Goal: Information Seeking & Learning: Find specific fact

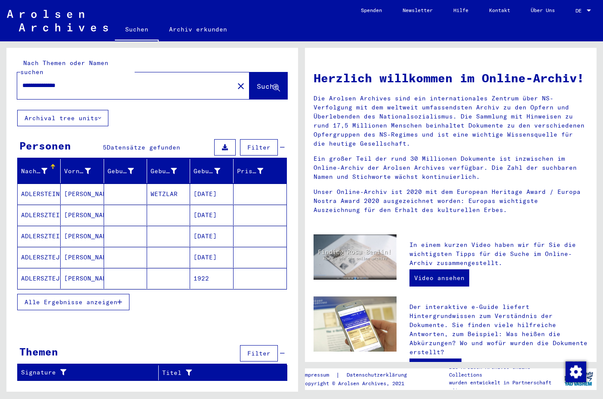
click at [96, 298] on span "Alle Ergebnisse anzeigen" at bounding box center [71, 302] width 93 height 8
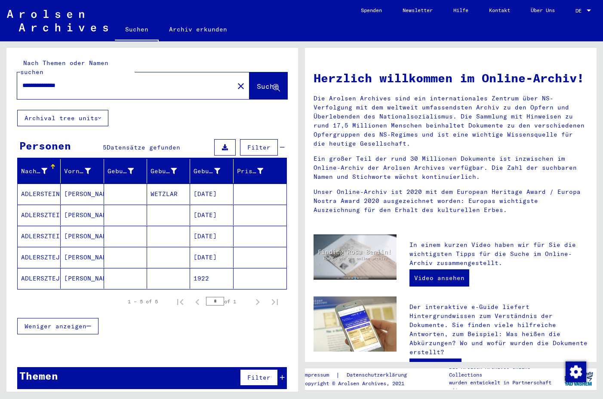
click at [24, 81] on input "**********" at bounding box center [122, 85] width 201 height 9
type input "**********"
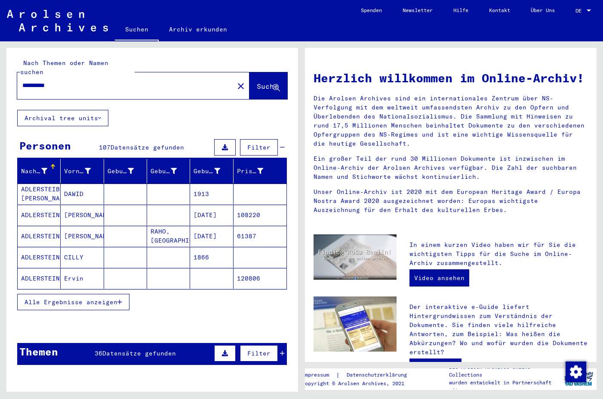
click at [65, 298] on span "Alle Ergebnisse anzeigen" at bounding box center [71, 302] width 93 height 8
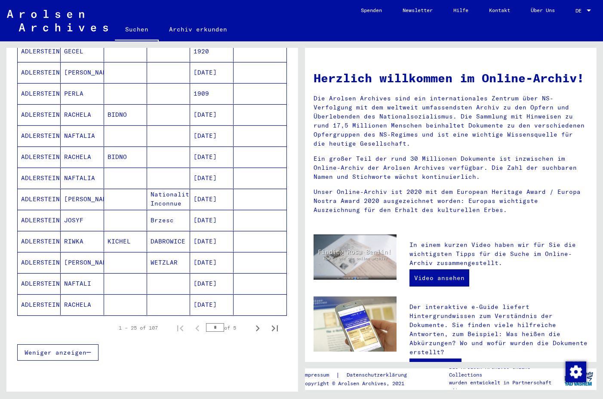
scroll to position [397, 0]
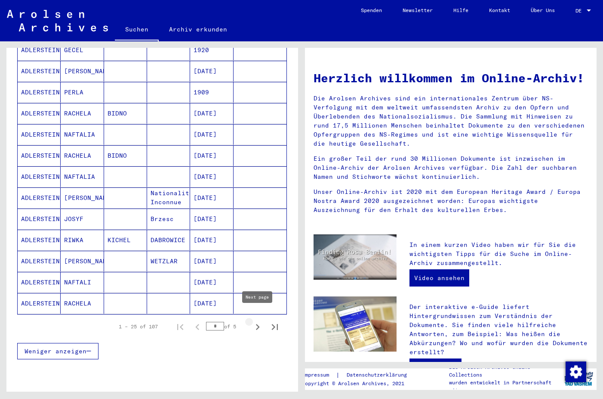
click at [257, 321] on icon "Next page" at bounding box center [258, 327] width 12 height 12
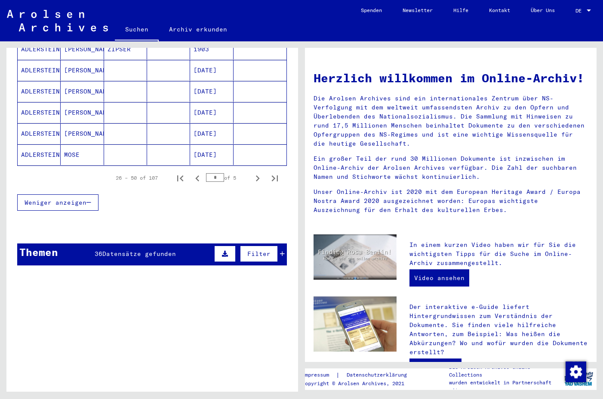
scroll to position [548, 0]
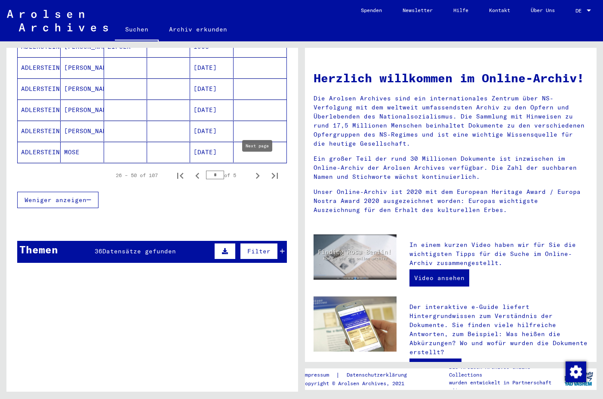
click at [256, 173] on icon "Next page" at bounding box center [258, 176] width 4 height 6
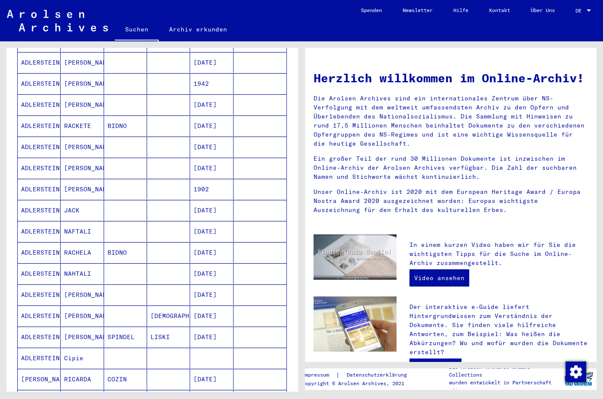
scroll to position [136, 0]
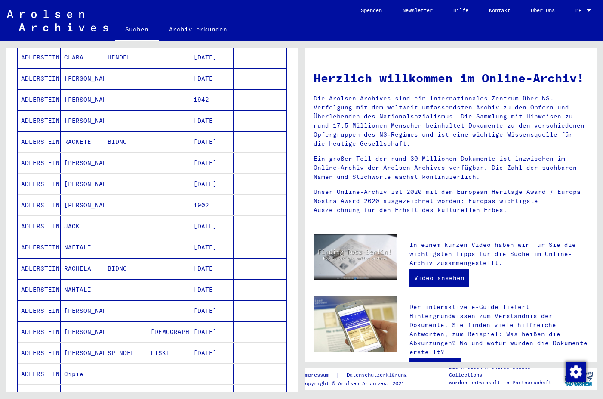
click at [322, 87] on h1 "Herzlich willkommen im Online-Archiv!" at bounding box center [451, 78] width 275 height 18
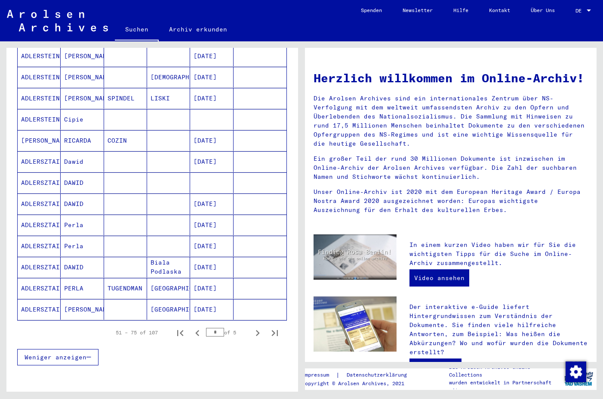
scroll to position [409, 0]
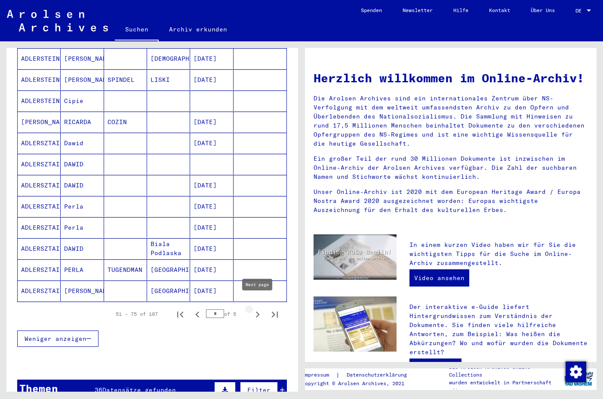
click at [258, 311] on icon "Next page" at bounding box center [258, 314] width 4 height 6
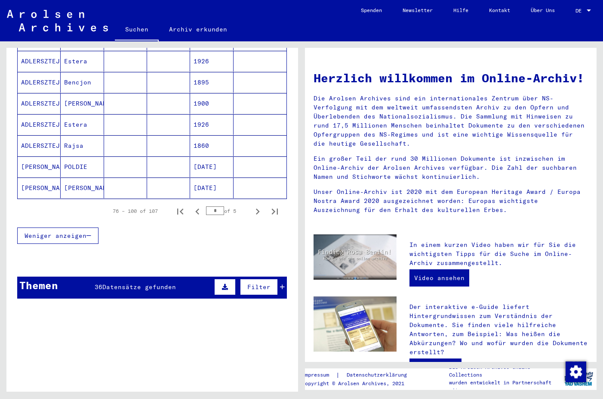
scroll to position [565, 0]
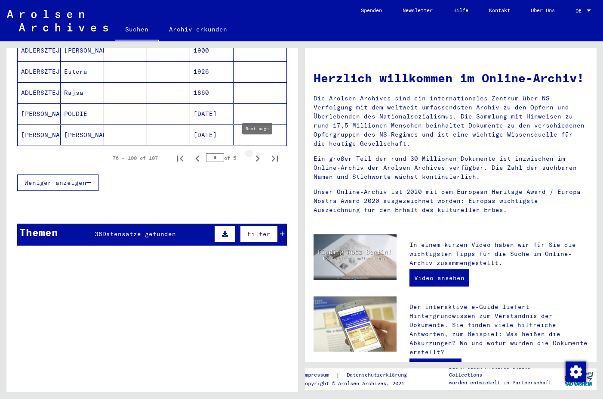
click at [256, 152] on icon "Next page" at bounding box center [258, 158] width 12 height 12
type input "*"
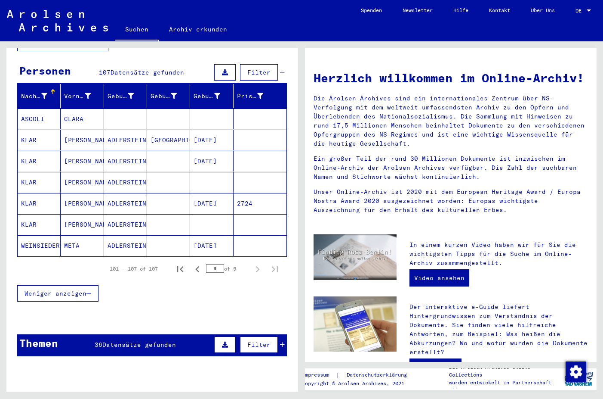
scroll to position [55, 0]
